Goal: Task Accomplishment & Management: Use online tool/utility

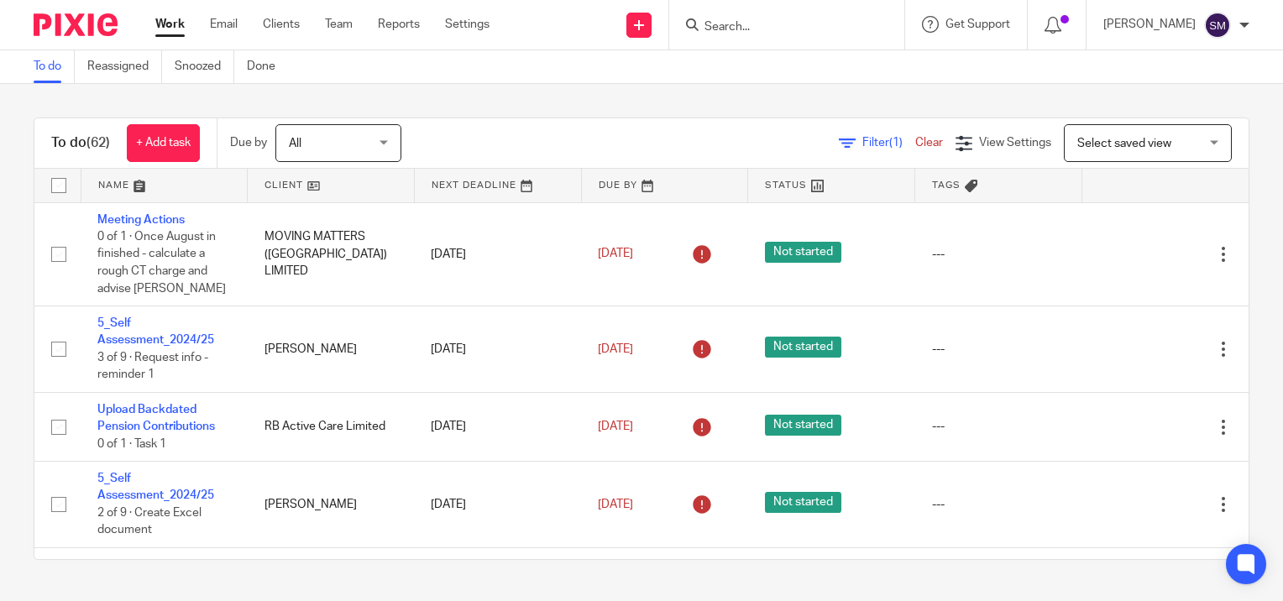
click at [736, 30] on input "Search" at bounding box center [778, 27] width 151 height 15
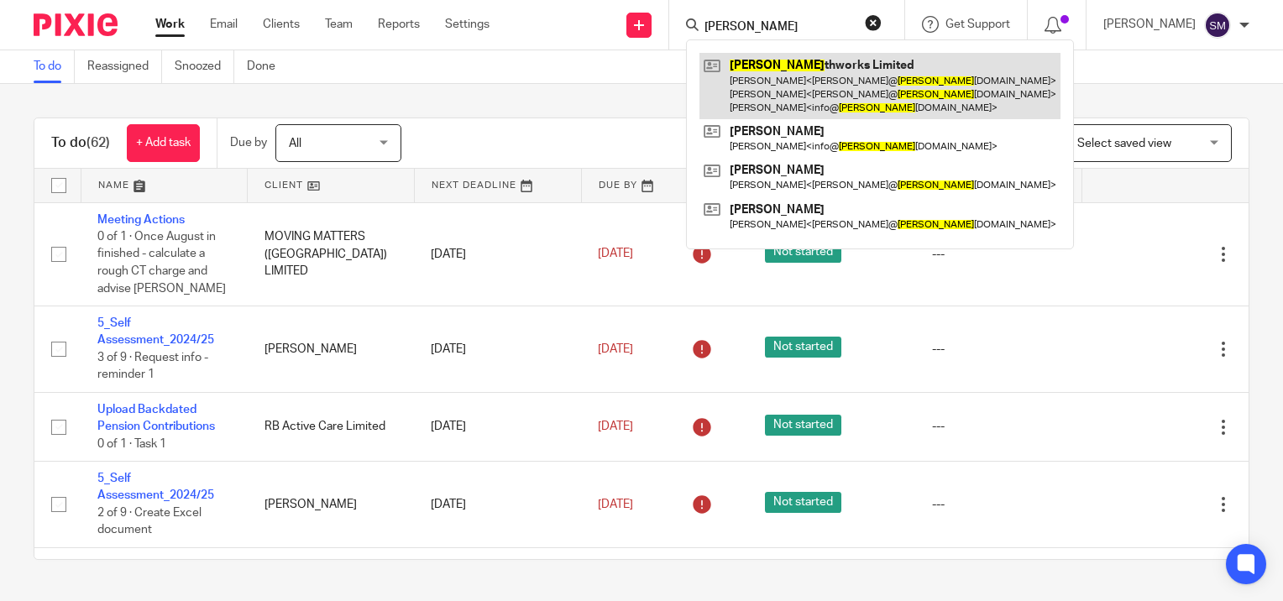
type input "streng"
click at [749, 85] on link at bounding box center [880, 86] width 361 height 66
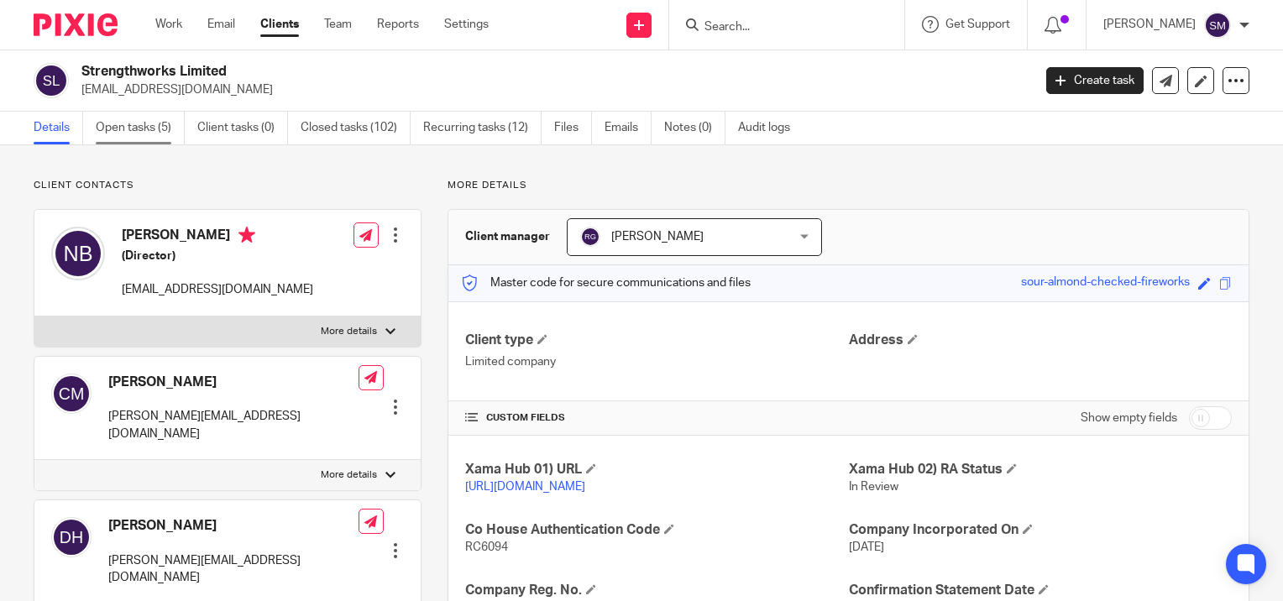
click at [114, 124] on link "Open tasks (5)" at bounding box center [140, 128] width 89 height 33
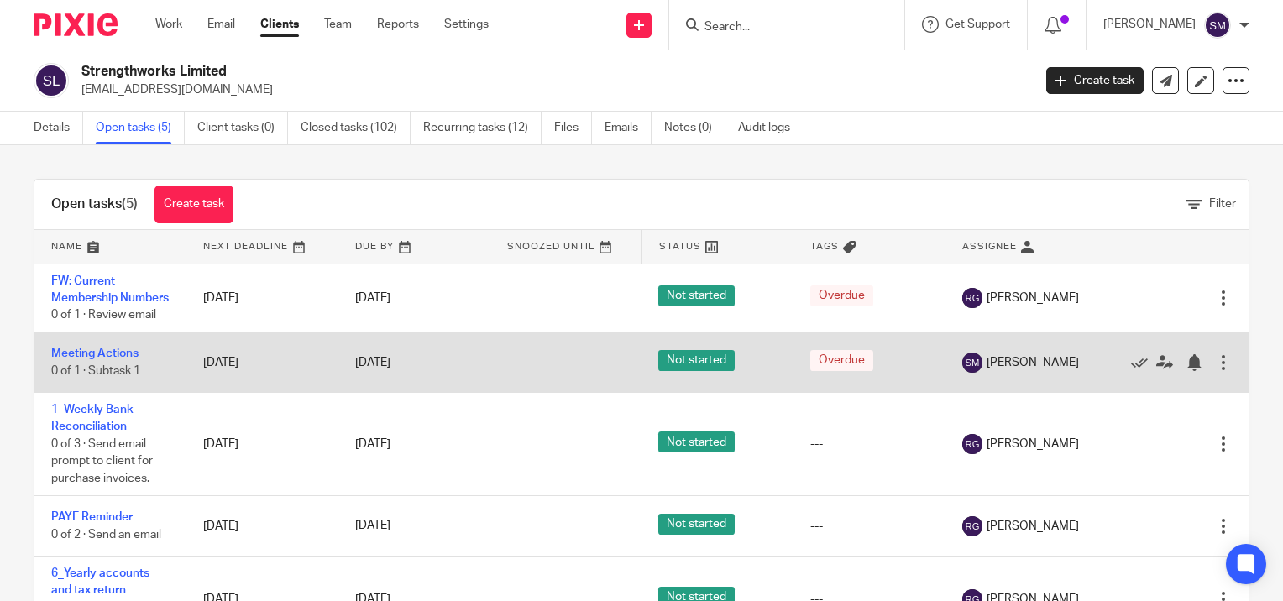
click at [96, 359] on link "Meeting Actions" at bounding box center [94, 354] width 87 height 12
